Goal: Task Accomplishment & Management: Manage account settings

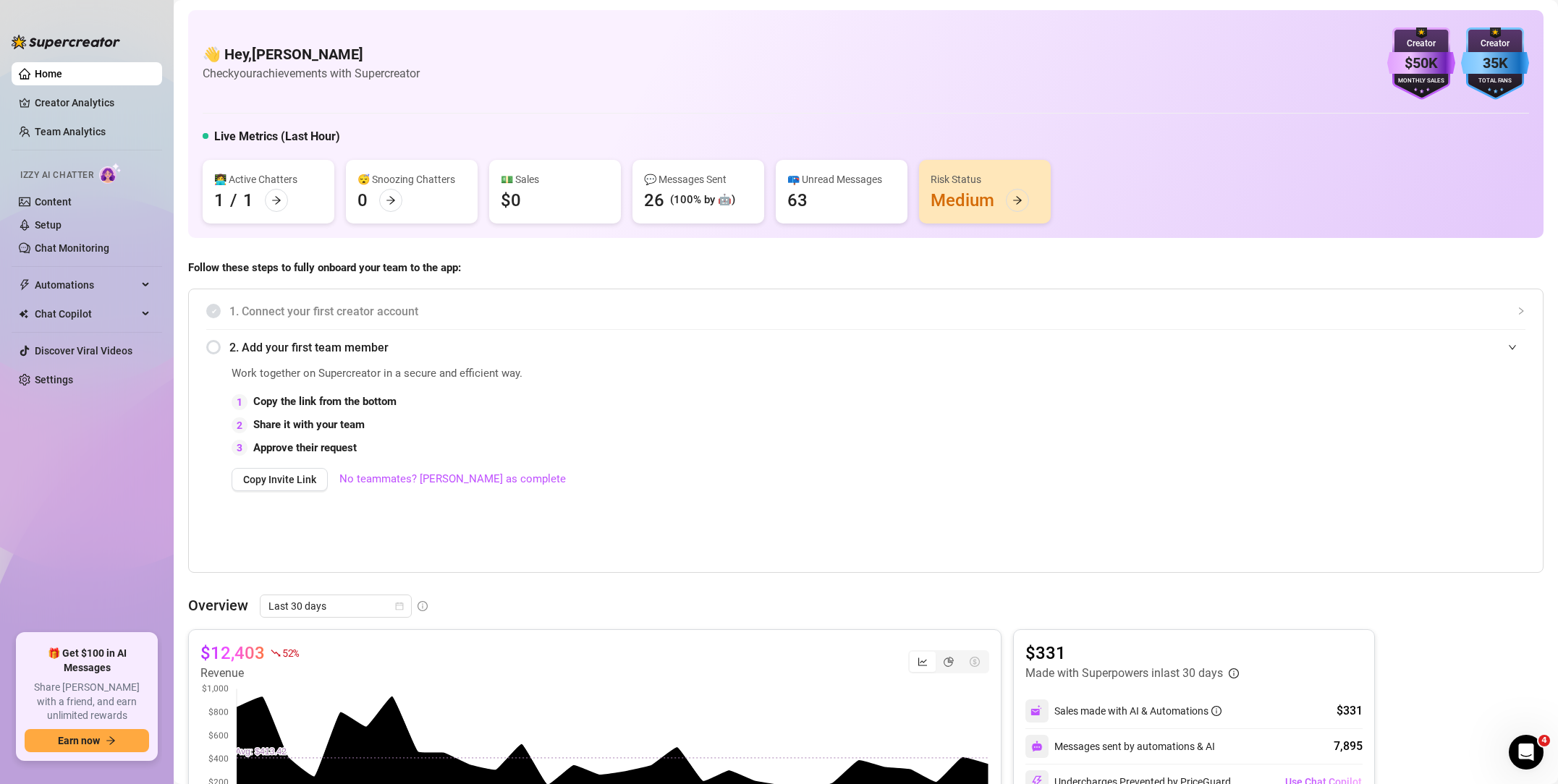
click at [420, 260] on span "Follow these steps to fully onboard your team to the app:" at bounding box center [865, 268] width 1355 height 17
click at [62, 223] on link "Setup" at bounding box center [48, 225] width 27 height 12
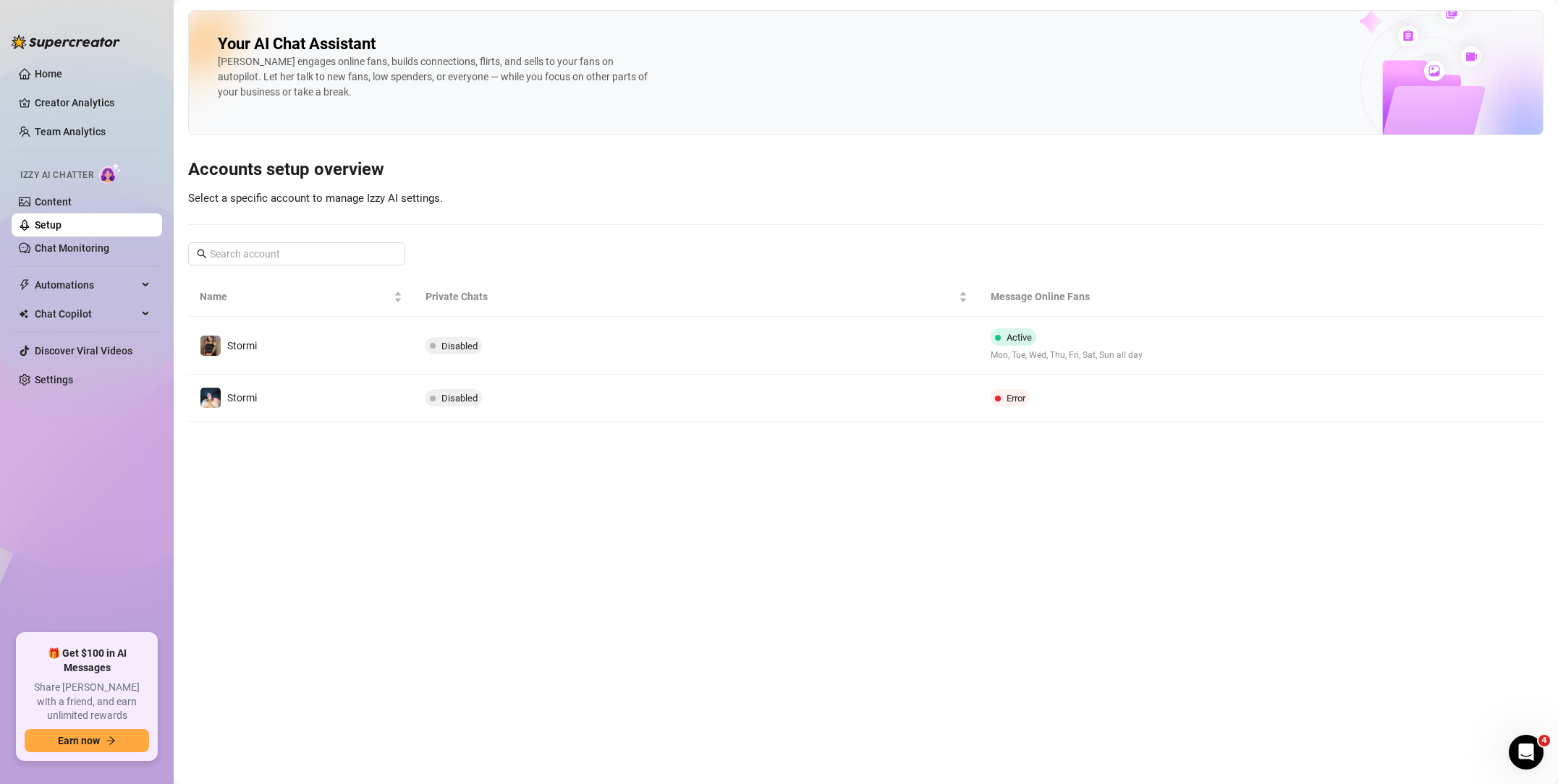
click at [1052, 401] on td "Error" at bounding box center [1167, 398] width 376 height 47
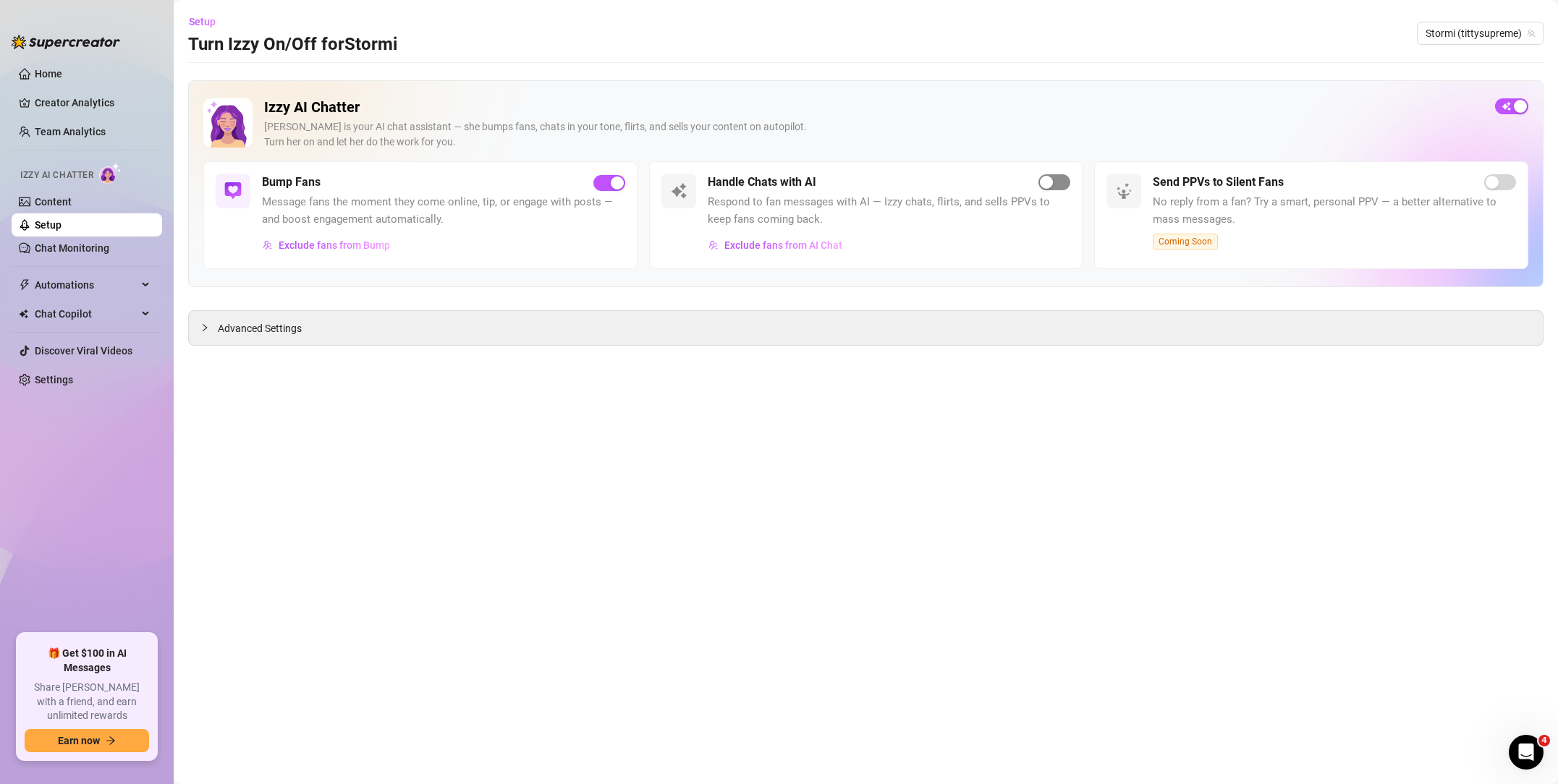
click at [1068, 183] on span "button" at bounding box center [1055, 183] width 32 height 16
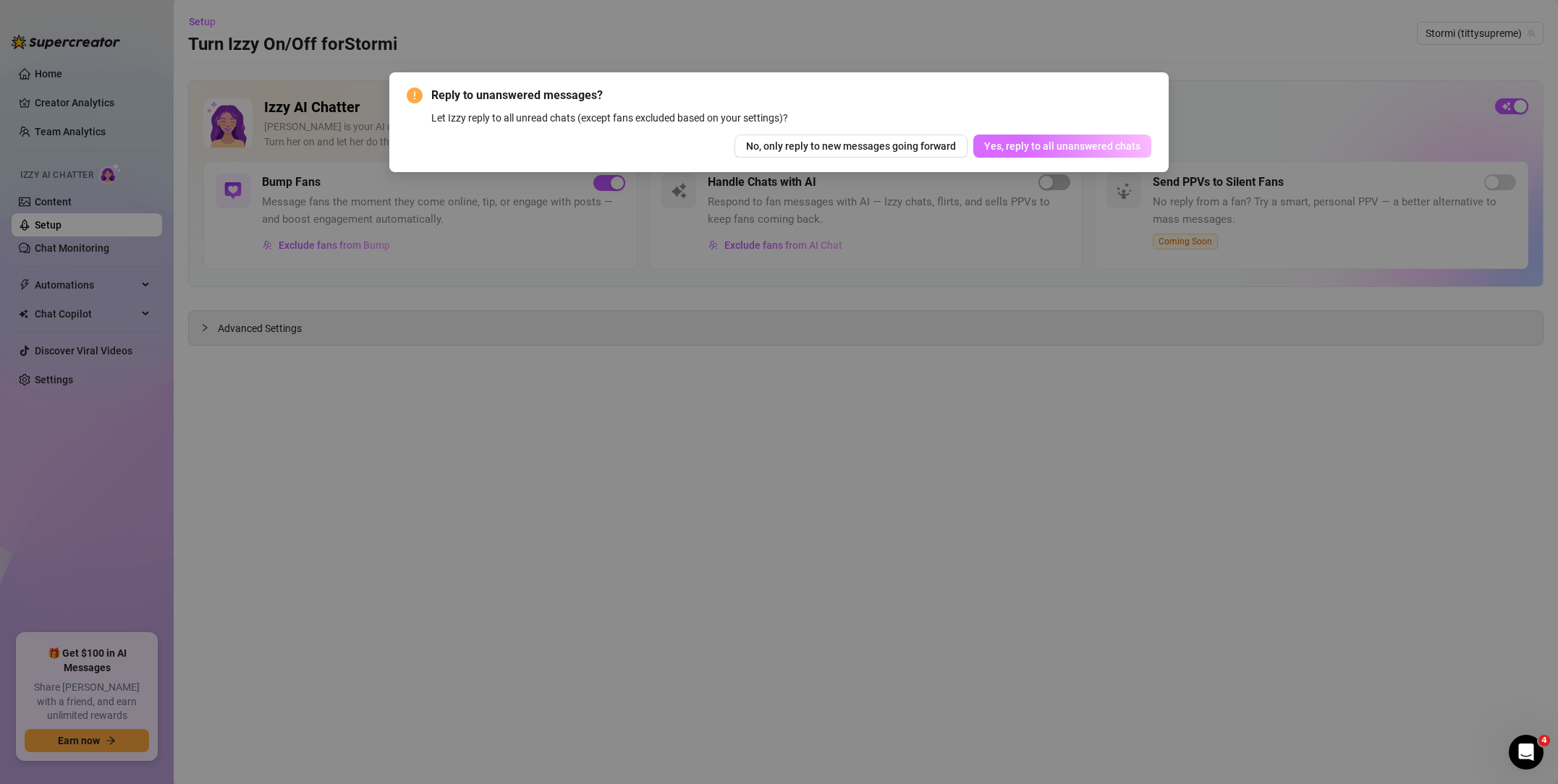
click at [1042, 145] on span "Yes, reply to all unanswered chats" at bounding box center [1062, 146] width 156 height 12
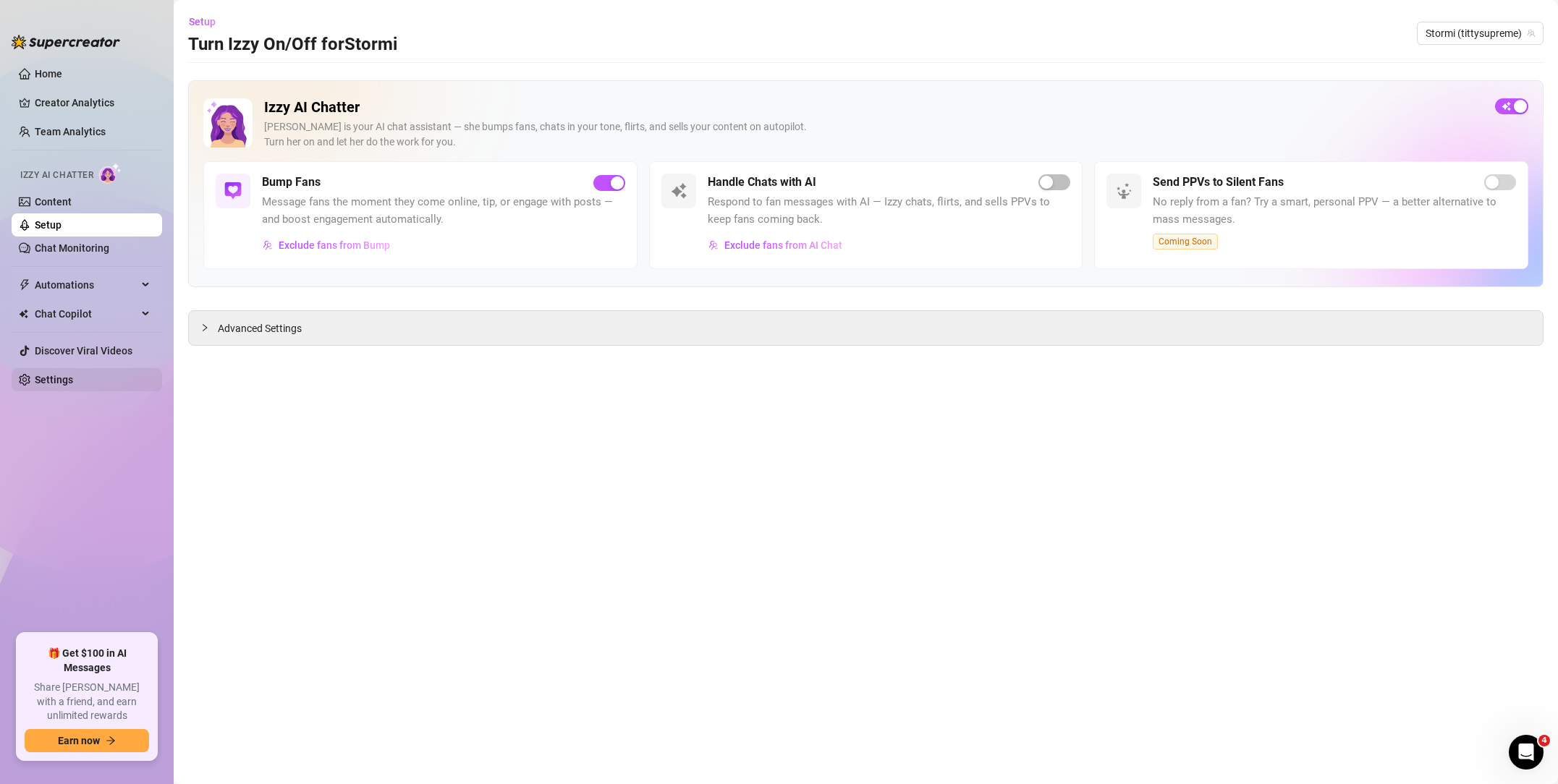
click at [73, 382] on link "Settings" at bounding box center [54, 380] width 39 height 12
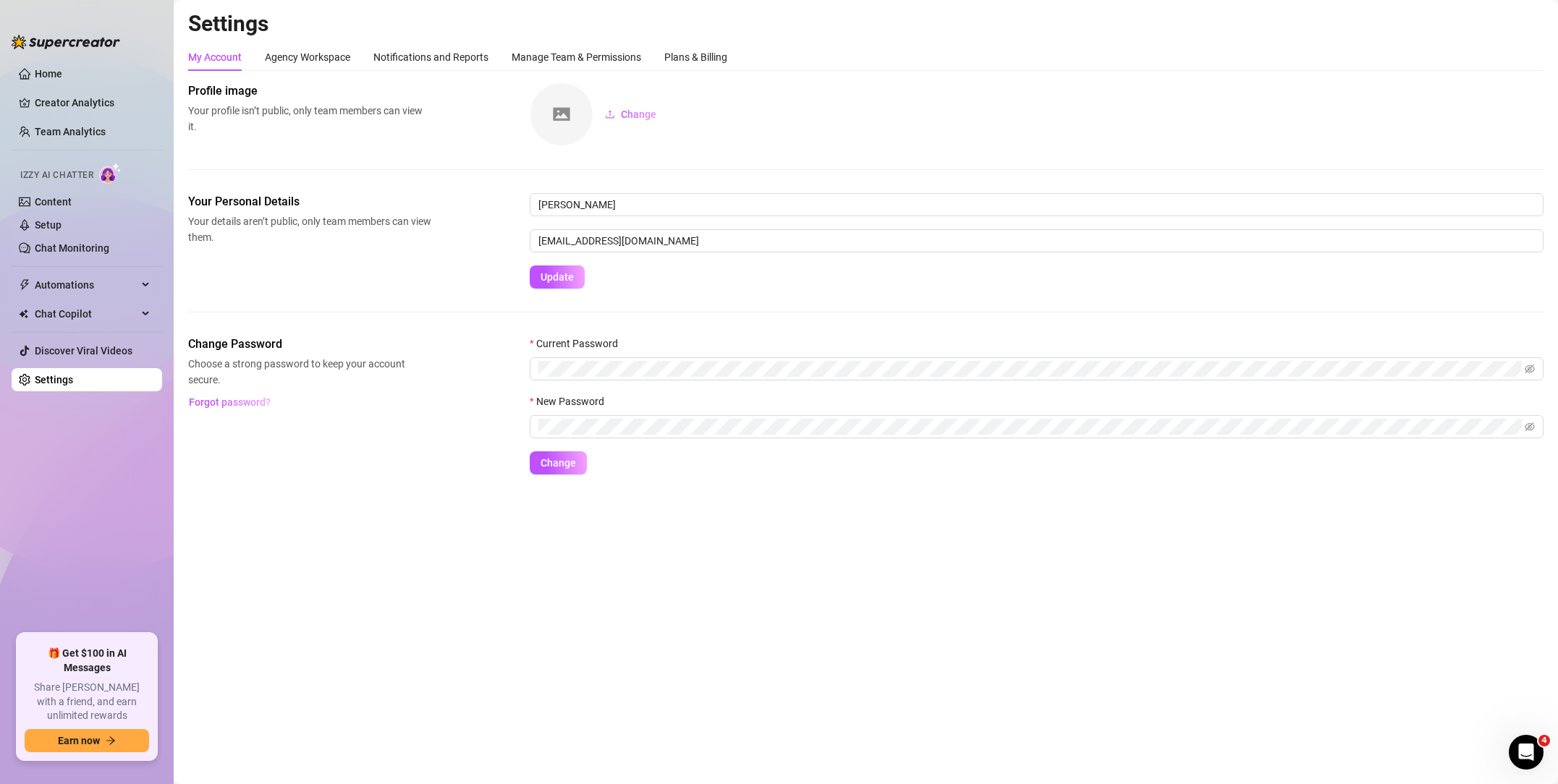
click at [52, 385] on link "Settings" at bounding box center [54, 380] width 39 height 12
click at [54, 383] on link "Settings" at bounding box center [54, 380] width 39 height 12
click at [692, 50] on div "Plans & Billing" at bounding box center [695, 58] width 63 height 16
